Goal: Task Accomplishment & Management: Use online tool/utility

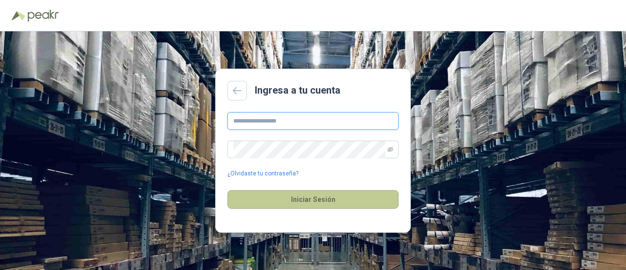
type input "**********"
click at [335, 200] on button "Iniciar Sesión" at bounding box center [313, 199] width 171 height 19
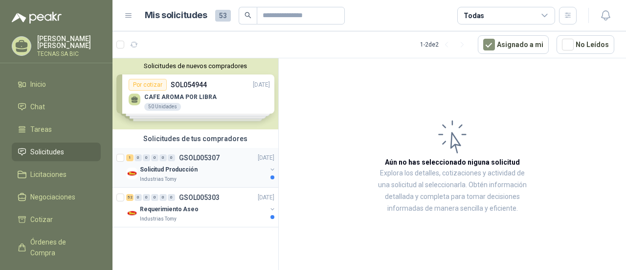
click at [193, 169] on p "Solicitud Producción" at bounding box center [169, 169] width 58 height 9
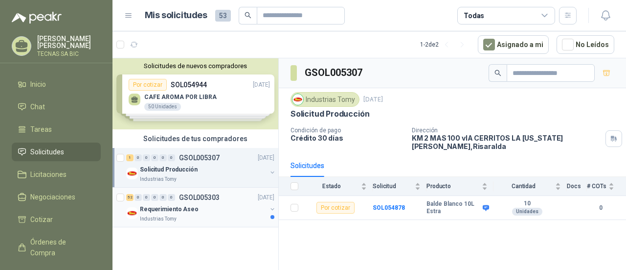
click at [202, 208] on div "Requerimiento Aseo" at bounding box center [203, 209] width 127 height 12
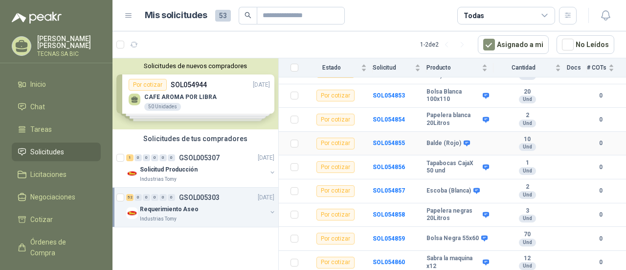
scroll to position [1076, 0]
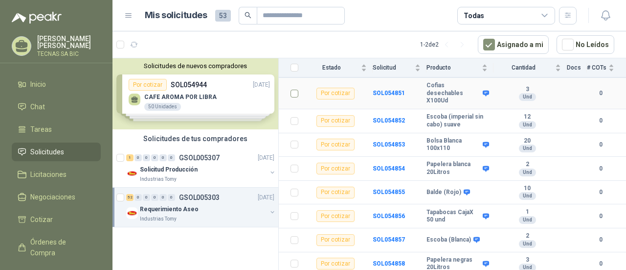
click at [299, 109] on td at bounding box center [291, 93] width 25 height 31
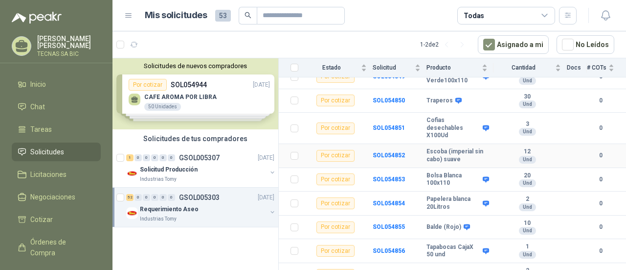
scroll to position [1027, 0]
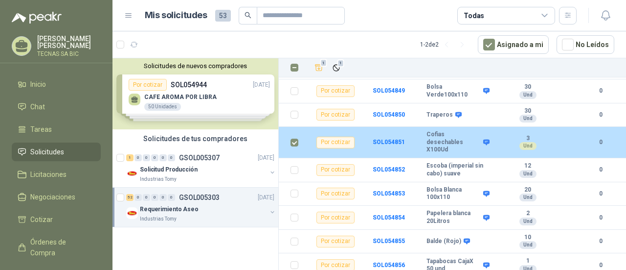
click at [343, 148] on div "Por cotizar" at bounding box center [336, 143] width 38 height 12
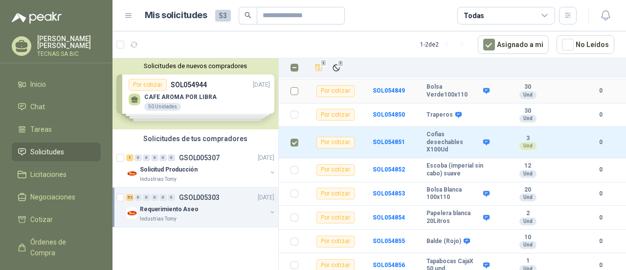
scroll to position [979, 0]
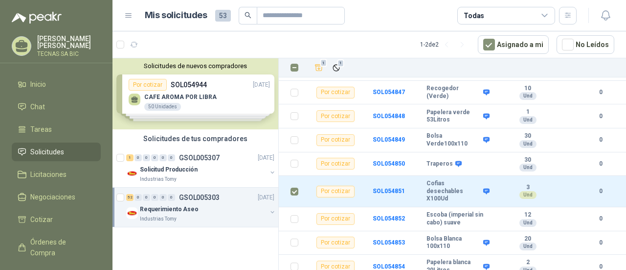
click at [224, 99] on div "Solicitudes de nuevos compradores Por cotizar SOL054944 [DATE] CAFE AROMA POR L…" at bounding box center [196, 93] width 166 height 71
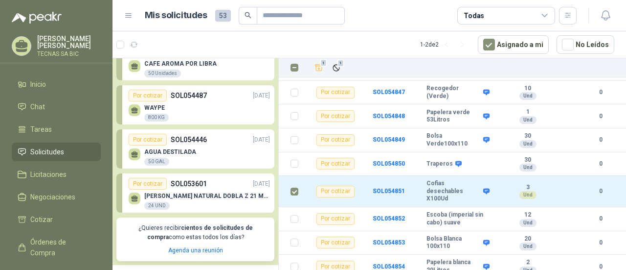
scroll to position [49, 0]
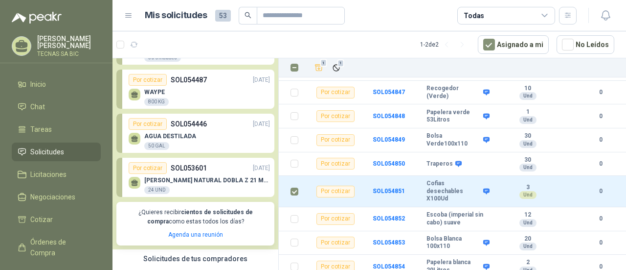
click at [203, 95] on div "WAYPE 800 KG" at bounding box center [199, 96] width 141 height 21
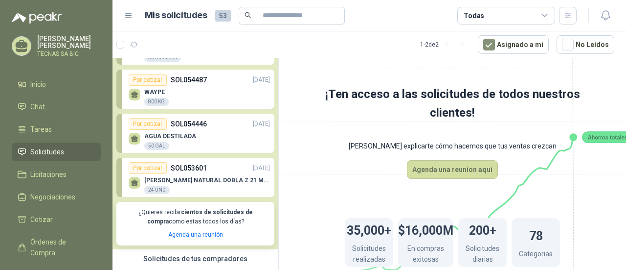
click at [195, 120] on p "SOL054446" at bounding box center [189, 123] width 36 height 11
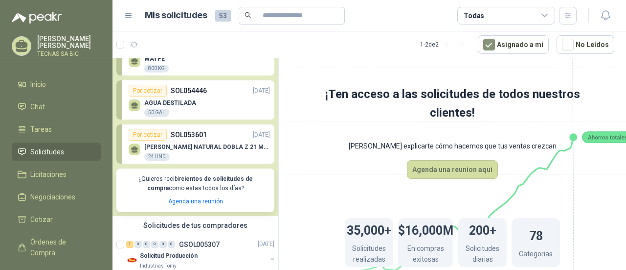
scroll to position [98, 0]
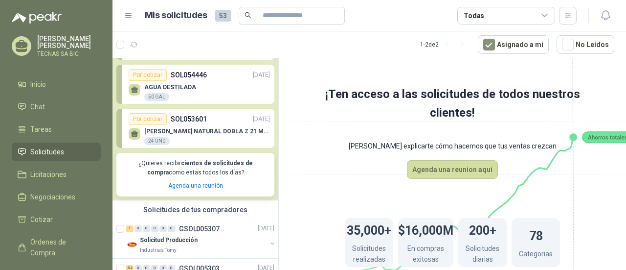
click at [185, 132] on p "[PERSON_NAME] NATURAL DOBLA Z 21 MULTIFO" at bounding box center [207, 131] width 126 height 7
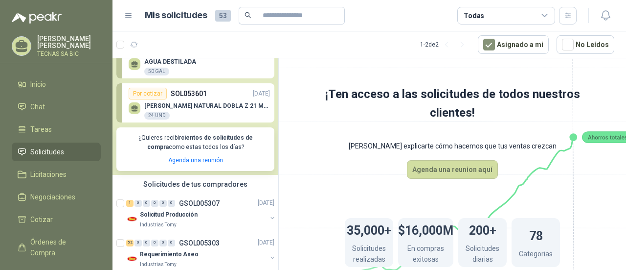
scroll to position [136, 0]
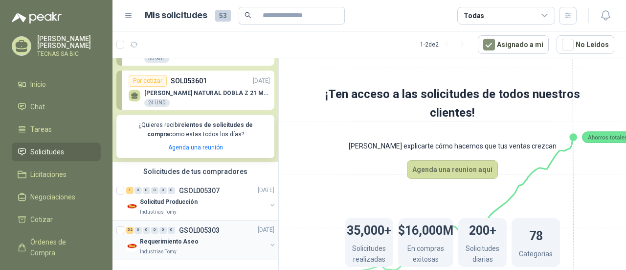
click at [200, 233] on div "52 0 0 0 0 0 GSOL005303 [DATE]" at bounding box center [201, 230] width 150 height 12
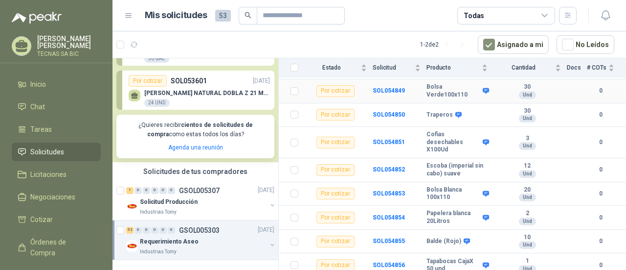
scroll to position [1076, 0]
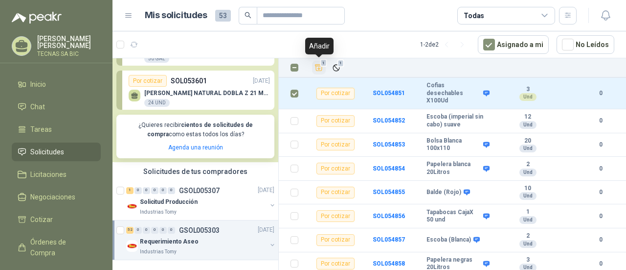
click at [316, 68] on icon "Añadir" at bounding box center [319, 68] width 7 height 6
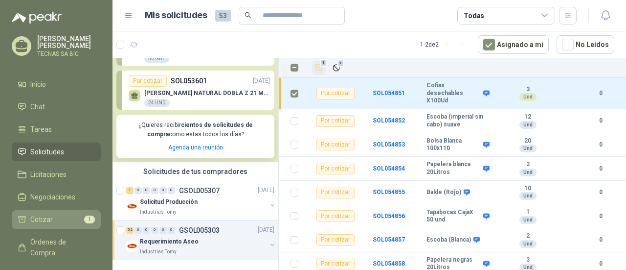
click at [40, 217] on span "Cotizar" at bounding box center [41, 219] width 23 height 11
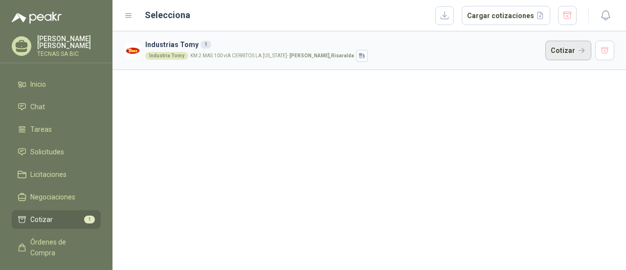
click at [562, 49] on button "Cotizar" at bounding box center [569, 51] width 46 height 20
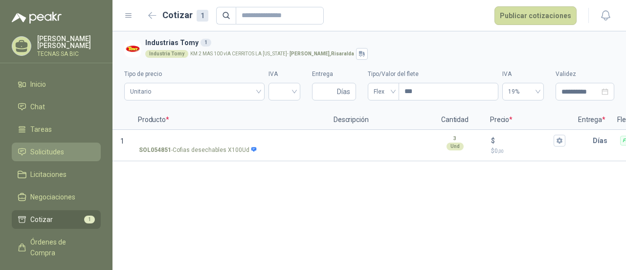
click at [55, 149] on span "Solicitudes" at bounding box center [47, 151] width 34 height 11
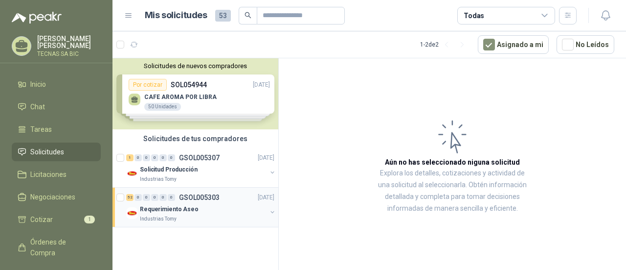
click at [190, 211] on p "Requerimiento Aseo" at bounding box center [169, 209] width 59 height 9
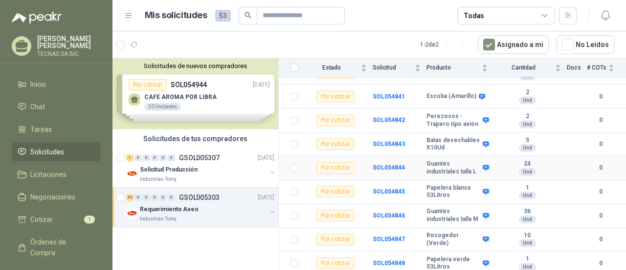
scroll to position [881, 0]
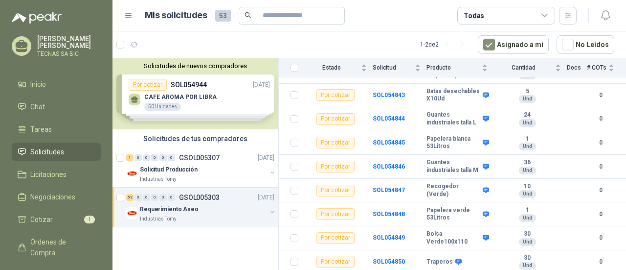
click at [351, 38] on article "1 - 2 de 2 Asignado a mi No Leídos" at bounding box center [370, 44] width 514 height 26
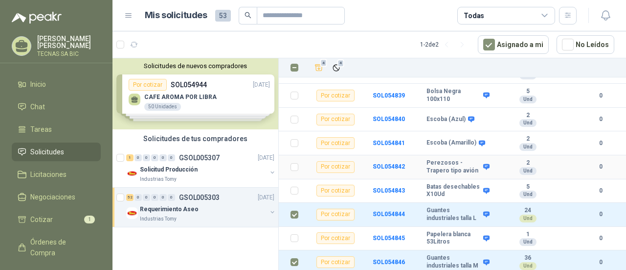
scroll to position [776, 0]
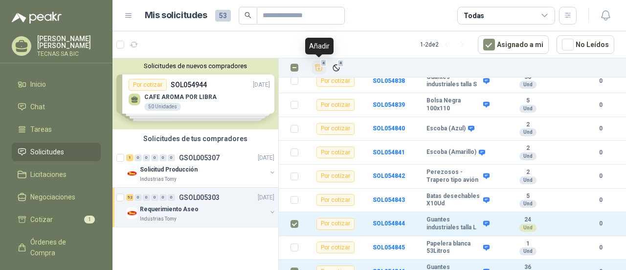
click at [321, 67] on icon "Añadir" at bounding box center [319, 67] width 9 height 9
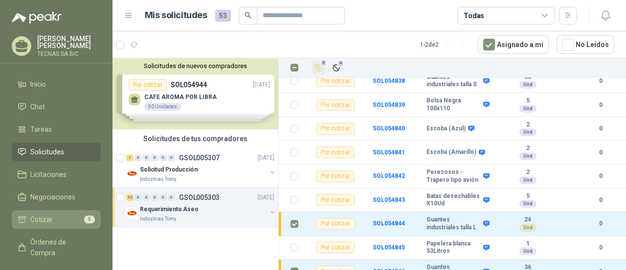
click at [57, 218] on li "Cotizar 5" at bounding box center [56, 219] width 77 height 11
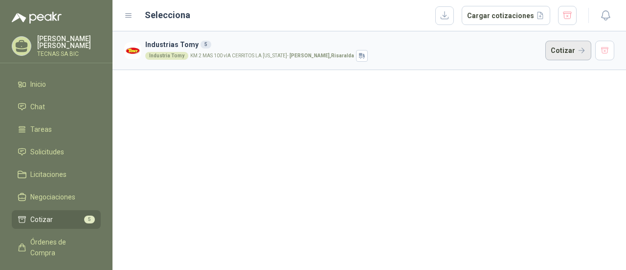
click at [570, 49] on button "Cotizar" at bounding box center [569, 51] width 46 height 20
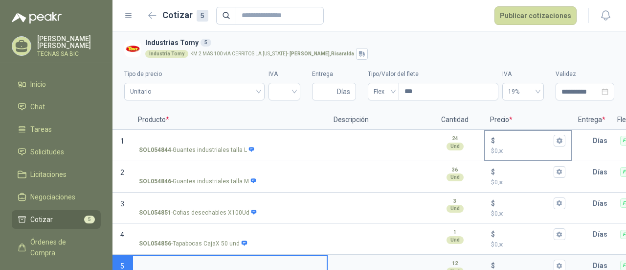
click at [491, 147] on p "$ 0 ,00" at bounding box center [528, 150] width 74 height 9
click at [497, 144] on input "$ $ 0 ,00" at bounding box center [524, 140] width 55 height 7
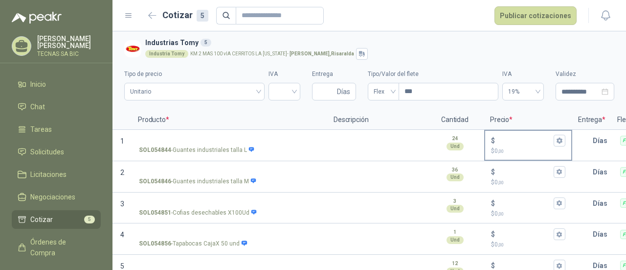
click at [506, 149] on p "$ 0 ,00" at bounding box center [528, 150] width 74 height 9
click at [506, 144] on input "$ $ 0 ,00" at bounding box center [524, 140] width 55 height 7
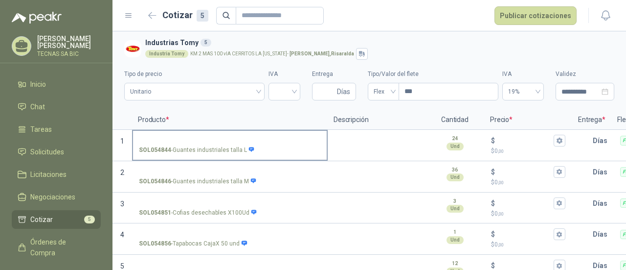
click at [192, 147] on p "SOL054844 - Guantes industriales talla L" at bounding box center [197, 149] width 116 height 9
click at [192, 144] on input "SOL054844 - Guantes industriales talla L" at bounding box center [230, 140] width 182 height 7
click at [250, 145] on span at bounding box center [252, 148] width 6 height 6
click at [250, 144] on input "SOL054844 - Guantes industriales talla L" at bounding box center [230, 140] width 182 height 7
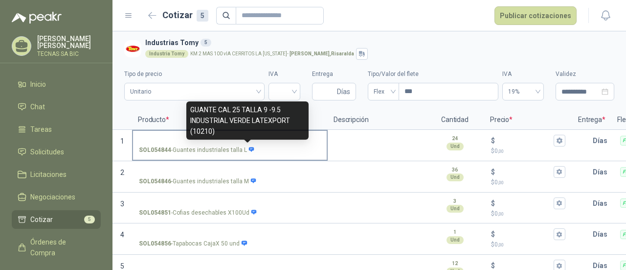
click at [250, 145] on span at bounding box center [252, 148] width 6 height 6
click at [250, 144] on input "SOL054844 - Guantes industriales talla L" at bounding box center [230, 140] width 182 height 7
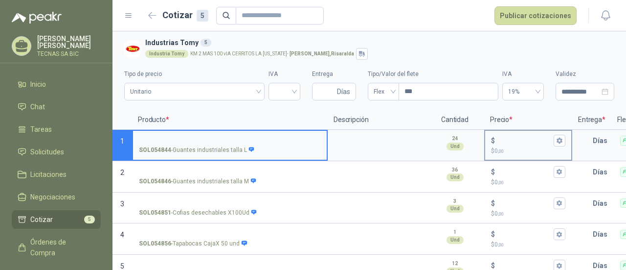
click at [502, 146] on p "$ 0 ,00" at bounding box center [528, 150] width 74 height 9
click at [502, 144] on input "$ $ 0 ,00" at bounding box center [524, 140] width 55 height 7
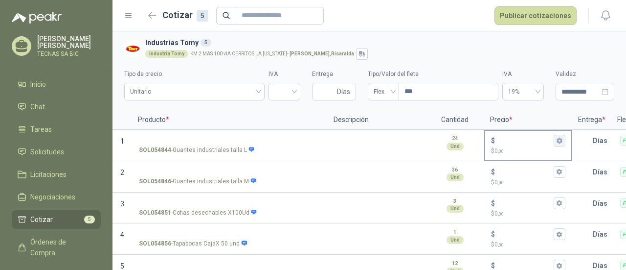
click at [560, 143] on icon "button" at bounding box center [559, 140] width 6 height 6
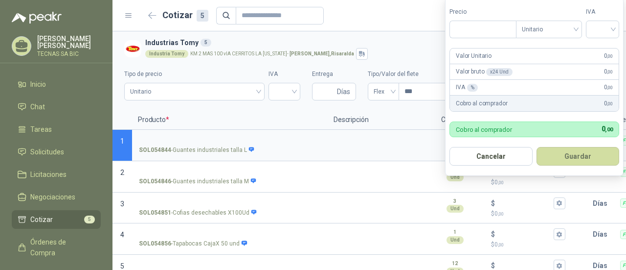
type input "***"
click at [556, 56] on div "Valor Unitario 0 ,00" at bounding box center [534, 56] width 169 height 16
click at [484, 37] on input "***" at bounding box center [483, 29] width 66 height 17
click at [484, 36] on input "***" at bounding box center [483, 29] width 66 height 17
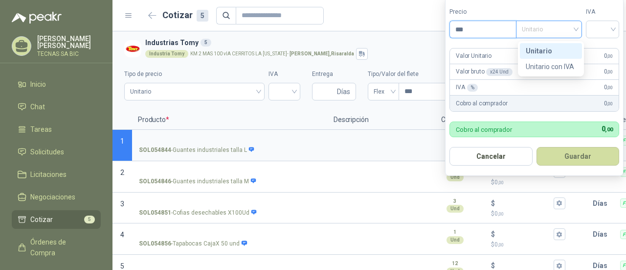
click at [573, 28] on span "Unitario" at bounding box center [549, 29] width 54 height 15
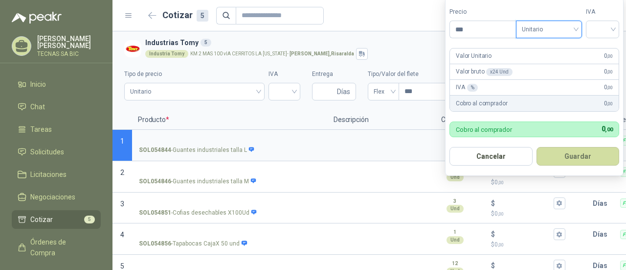
click at [573, 28] on span "Unitario" at bounding box center [549, 29] width 54 height 15
click at [596, 27] on input "search" at bounding box center [603, 28] width 22 height 15
